Goal: Task Accomplishment & Management: Use online tool/utility

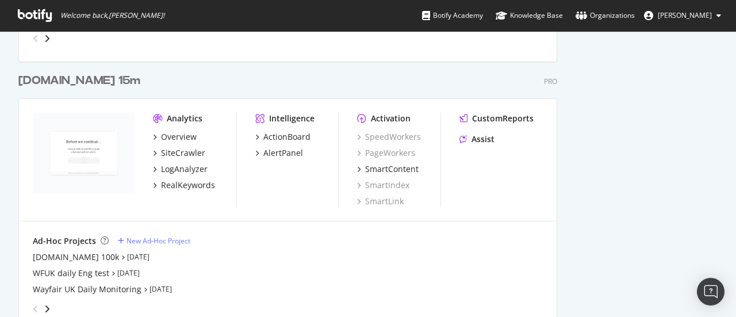
scroll to position [1599, 0]
click at [192, 150] on div "SiteCrawler" at bounding box center [183, 153] width 44 height 12
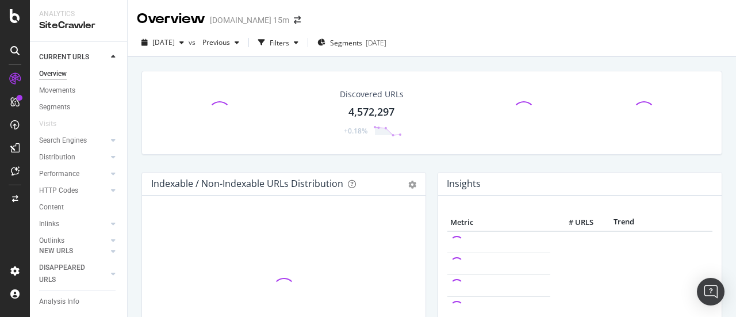
click at [464, 58] on div "Discovered URLs 4,572,297 +0.18% Indexable / Non-Indexable URLs Distribution Ba…" at bounding box center [432, 215] width 608 height 317
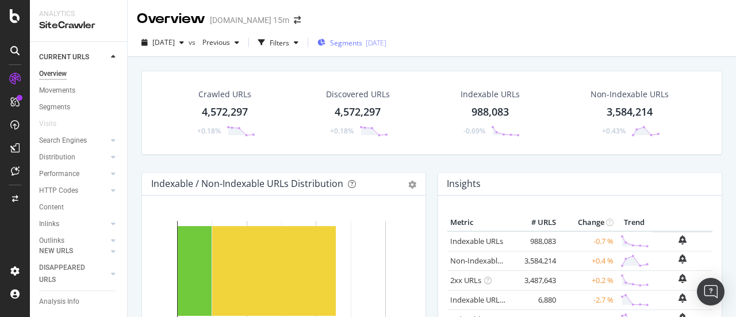
click at [386, 41] on div "[DATE]" at bounding box center [376, 43] width 21 height 10
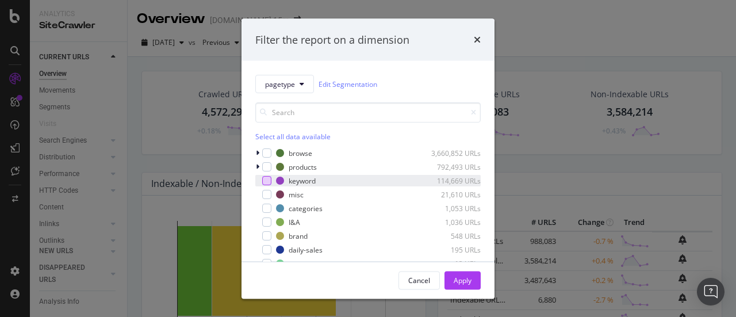
click at [269, 181] on div "modal" at bounding box center [266, 180] width 9 height 9
click at [460, 279] on div "Apply" at bounding box center [463, 280] width 18 height 10
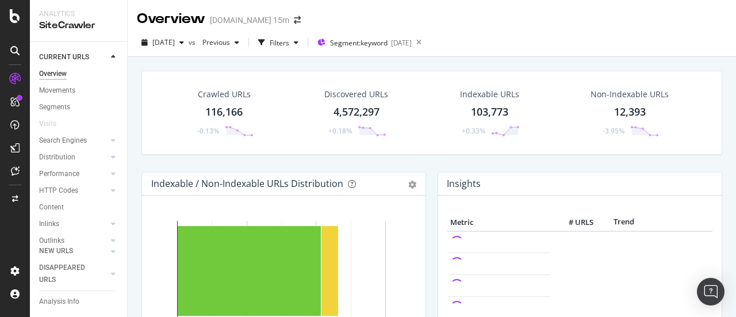
click at [232, 113] on div "116,166" at bounding box center [223, 112] width 37 height 15
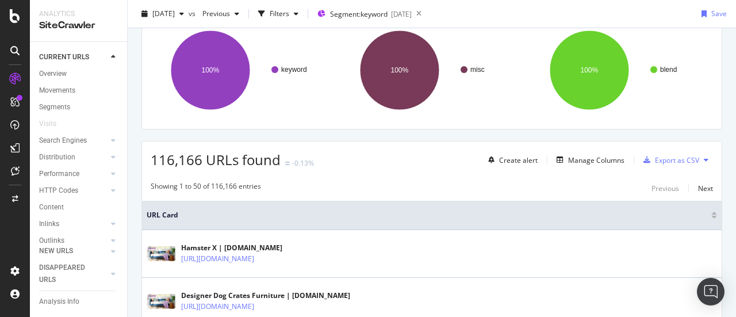
scroll to position [97, 0]
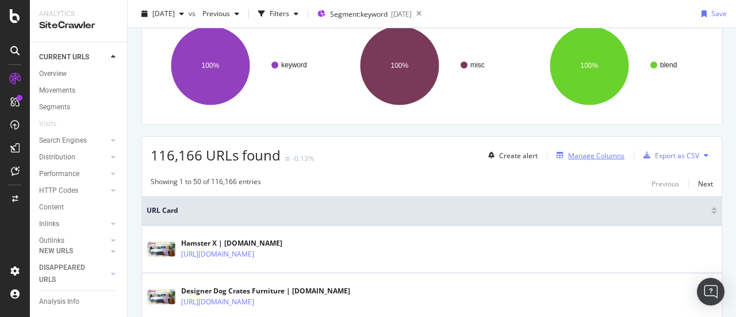
click at [600, 156] on div "Manage Columns" at bounding box center [596, 156] width 56 height 10
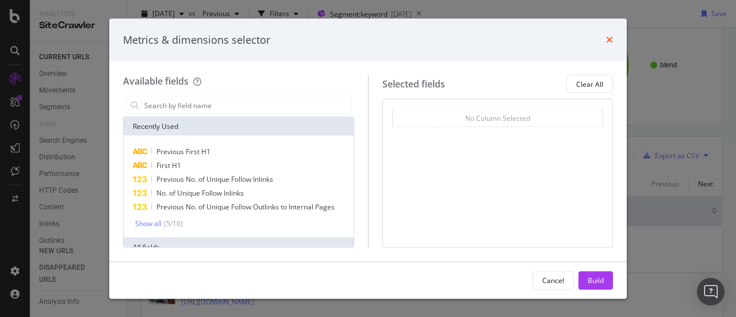
click at [610, 42] on icon "times" at bounding box center [609, 39] width 7 height 9
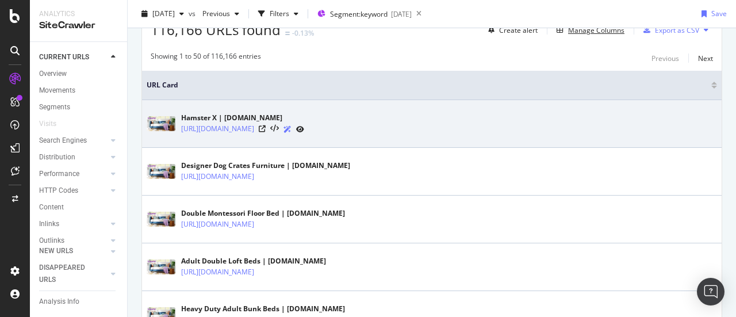
scroll to position [222, 0]
click at [266, 128] on icon at bounding box center [262, 129] width 7 height 7
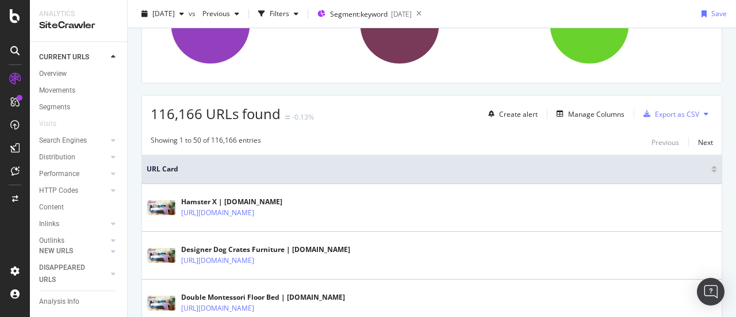
scroll to position [135, 0]
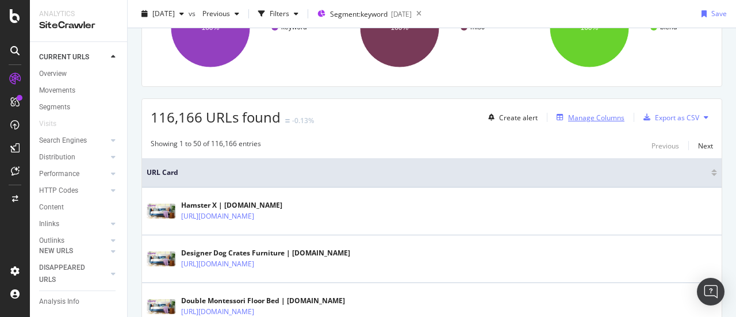
click at [587, 113] on div "Manage Columns" at bounding box center [596, 118] width 56 height 10
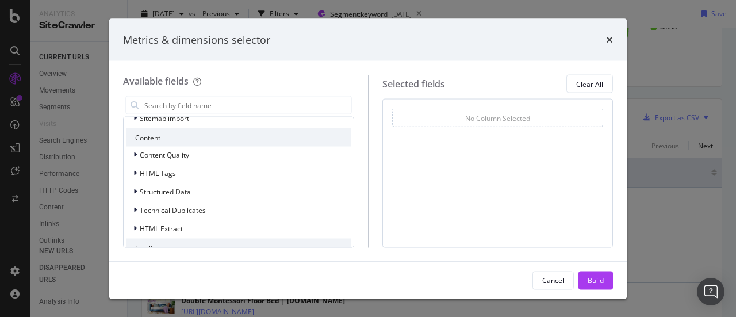
scroll to position [380, 0]
click at [170, 231] on span "HTML Extract" at bounding box center [161, 228] width 43 height 10
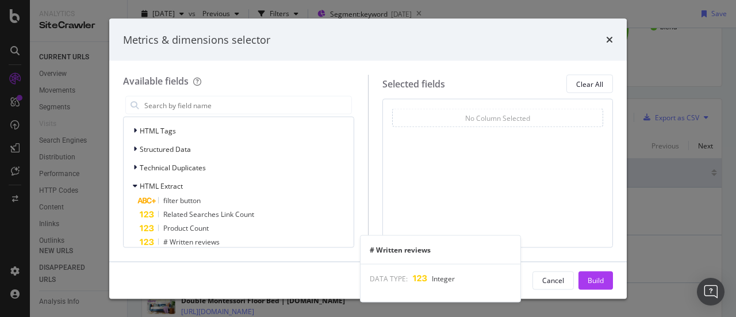
scroll to position [420, 0]
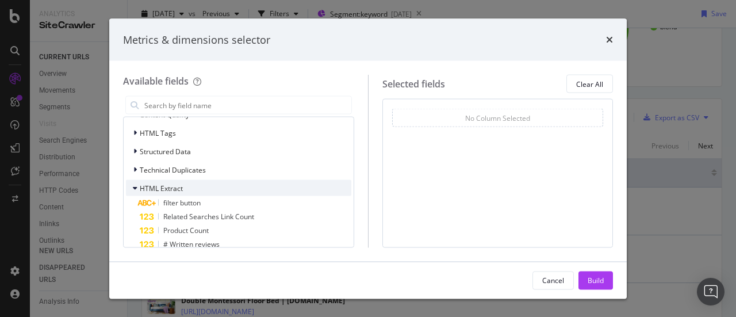
click at [160, 190] on span "HTML Extract" at bounding box center [161, 188] width 43 height 10
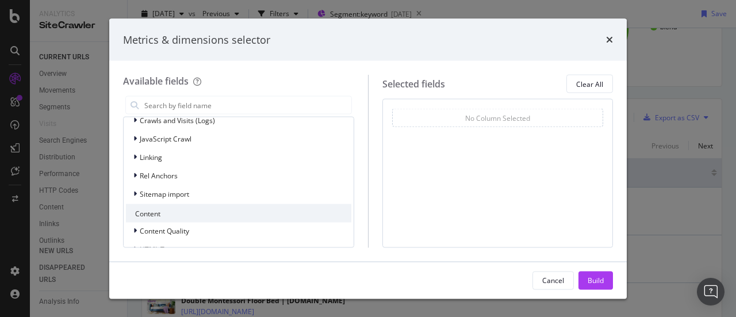
scroll to position [303, 0]
click at [159, 156] on span "Linking" at bounding box center [151, 158] width 22 height 10
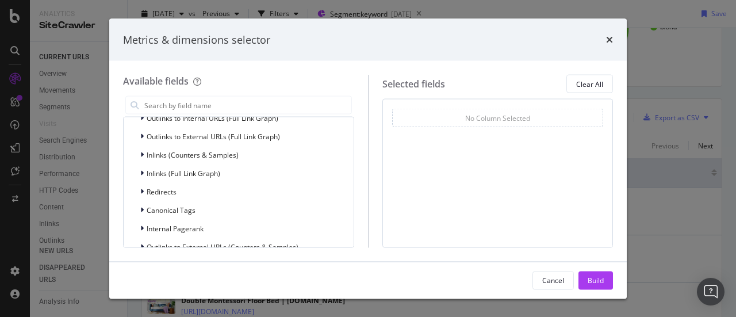
scroll to position [378, 0]
click at [212, 149] on span "Inlinks (Counters & Samples)" at bounding box center [193, 153] width 92 height 10
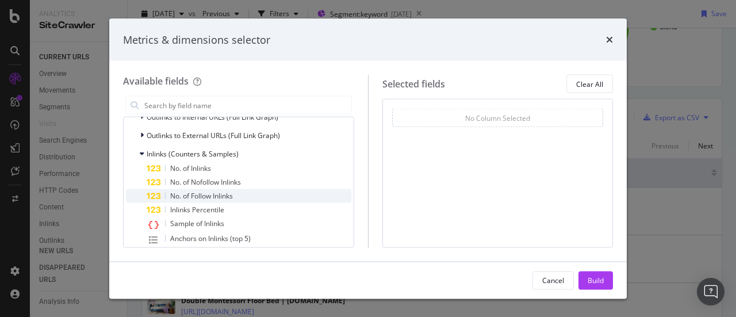
click at [215, 194] on span "No. of Follow Inlinks" at bounding box center [201, 196] width 63 height 10
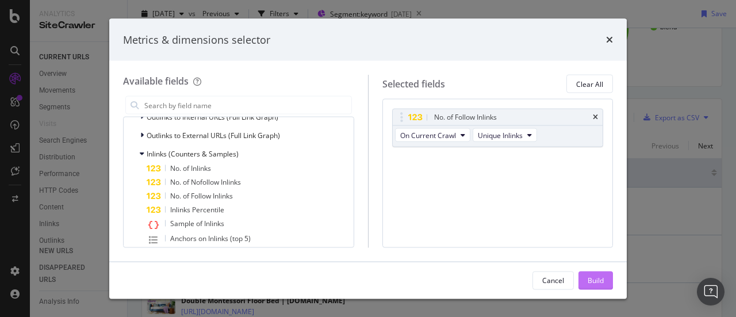
click at [592, 281] on div "Build" at bounding box center [596, 280] width 16 height 10
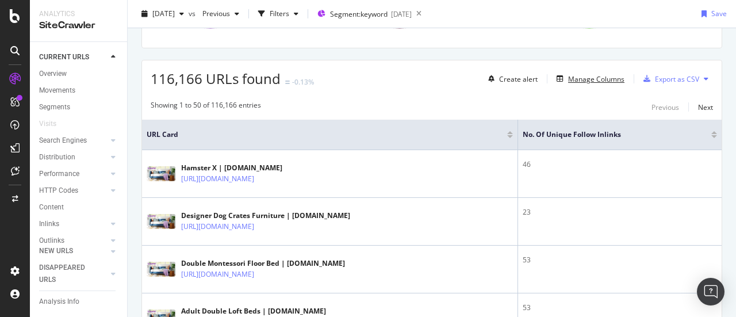
scroll to position [156, 0]
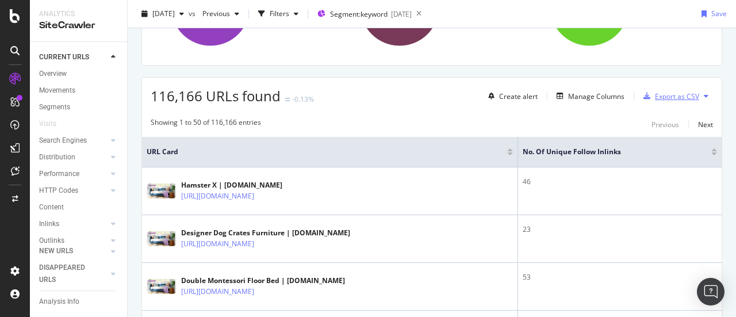
click at [684, 96] on div "Export as CSV" at bounding box center [677, 96] width 44 height 10
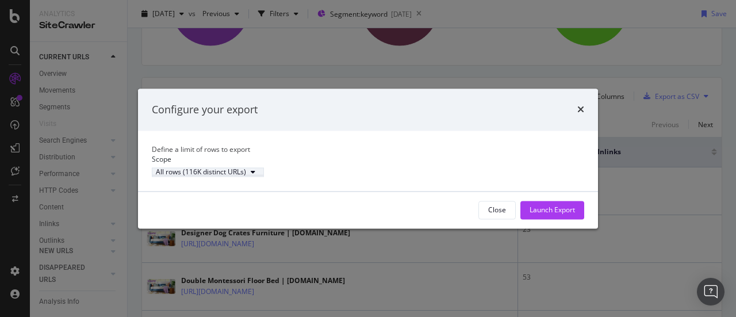
click at [246, 176] on div "All rows (116K distinct URLs)" at bounding box center [201, 172] width 90 height 7
click at [240, 221] on div "Define a limit" at bounding box center [244, 216] width 116 height 14
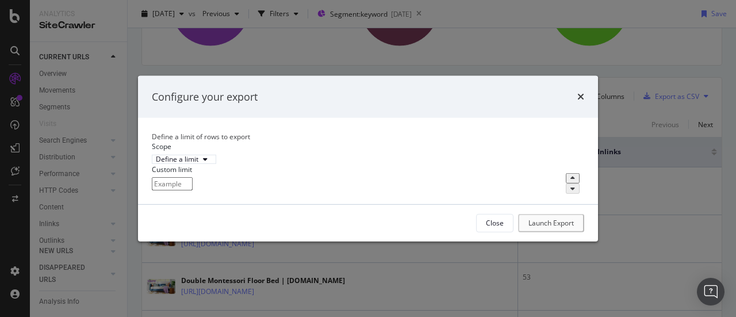
click at [193, 190] on input "modal" at bounding box center [172, 183] width 41 height 13
type input "5000"
click at [549, 228] on div "Launch Export" at bounding box center [552, 223] width 45 height 10
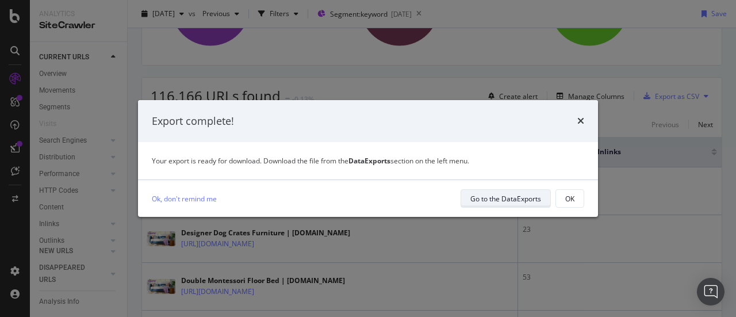
click at [529, 198] on div "Go to the DataExports" at bounding box center [505, 199] width 71 height 10
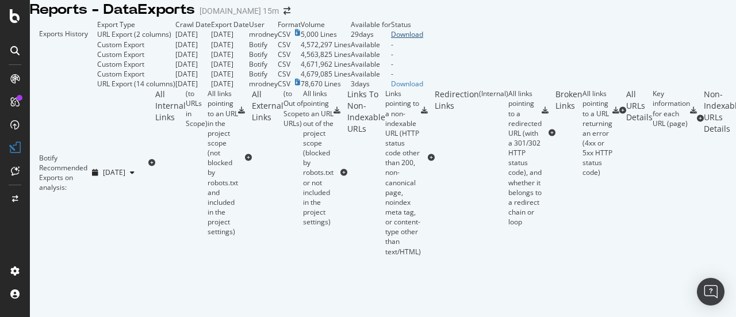
click at [423, 39] on div "Download" at bounding box center [407, 34] width 32 height 10
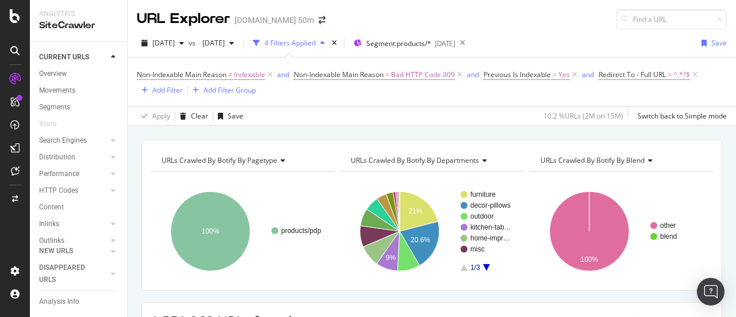
scroll to position [224, 0]
